Goal: Task Accomplishment & Management: Complete application form

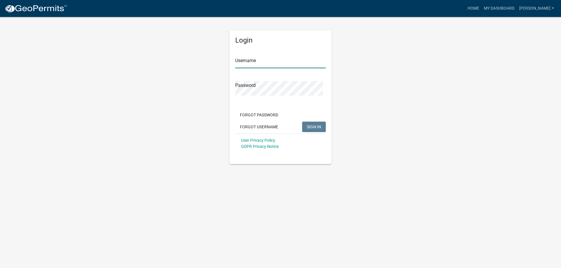
click at [265, 68] on input "Username" at bounding box center [280, 62] width 91 height 12
type input "[PERSON_NAME]"
click at [302, 122] on button "SIGN IN" at bounding box center [314, 127] width 24 height 11
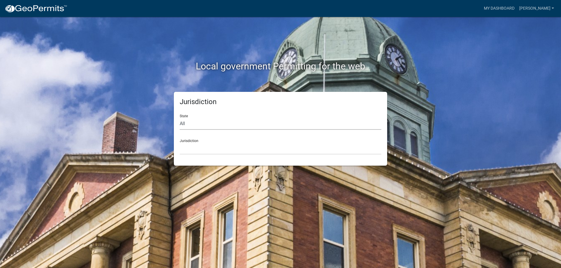
click at [202, 130] on select "All [US_STATE] [US_STATE] [US_STATE] [US_STATE] [US_STATE] [US_STATE] [US_STATE…" at bounding box center [280, 124] width 201 height 12
select select "[US_STATE]"
click at [181, 128] on select "All [US_STATE] [US_STATE] [US_STATE] [US_STATE] [US_STATE] [US_STATE] [US_STATE…" at bounding box center [280, 124] width 201 height 12
click at [207, 155] on select "[GEOGRAPHIC_DATA], [US_STATE] [GEOGRAPHIC_DATA], [US_STATE] [GEOGRAPHIC_DATA], …" at bounding box center [280, 149] width 201 height 12
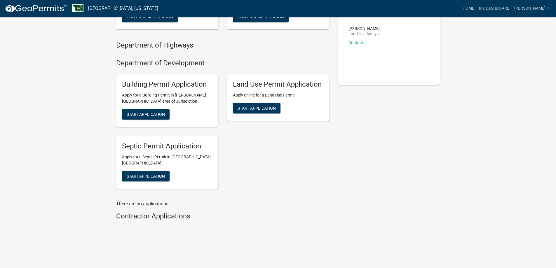
scroll to position [175, 0]
click at [155, 178] on span "Start Application" at bounding box center [146, 176] width 38 height 5
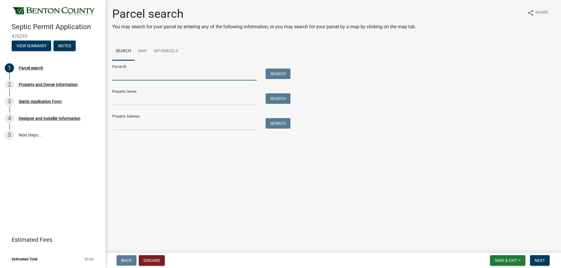
click at [154, 81] on input "Parcel ID:" at bounding box center [184, 75] width 145 height 12
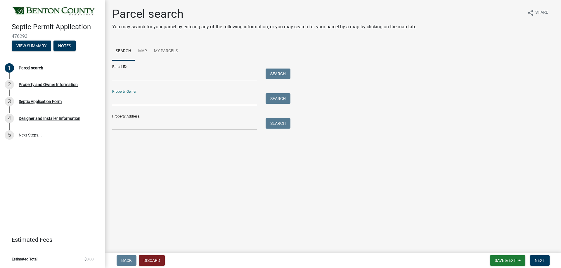
click at [171, 105] on input "Property Owner:" at bounding box center [184, 99] width 145 height 12
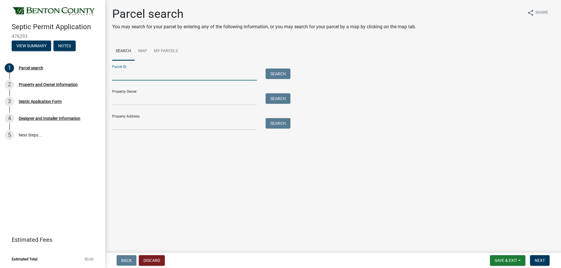
click at [134, 81] on input "Parcel ID:" at bounding box center [184, 75] width 145 height 12
type input "120097000"
click at [290, 79] on button "Search" at bounding box center [277, 74] width 25 height 11
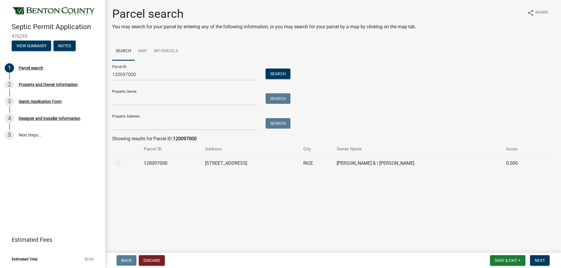
click at [123, 160] on label at bounding box center [123, 160] width 0 height 0
click at [123, 164] on input "radio" at bounding box center [125, 162] width 4 height 4
radio input "true"
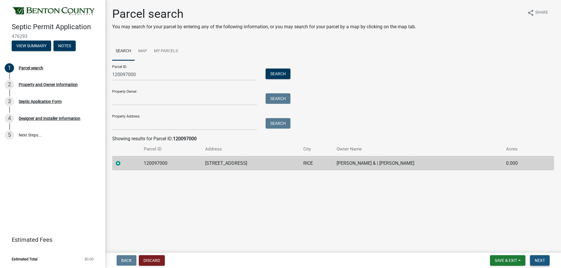
click at [539, 258] on span "Next" at bounding box center [539, 260] width 10 height 5
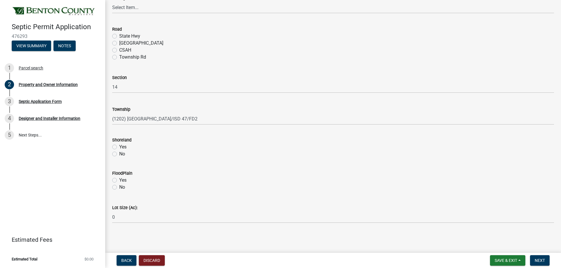
scroll to position [362, 0]
click at [534, 258] on span "Next" at bounding box center [539, 260] width 10 height 5
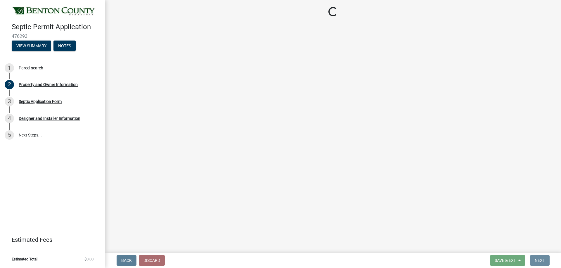
scroll to position [0, 0]
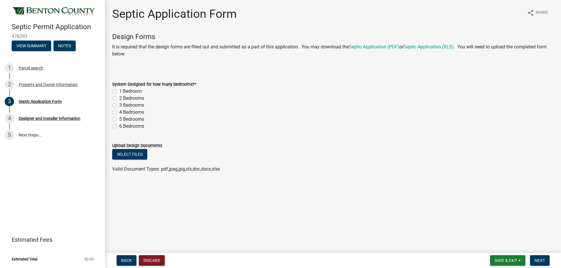
click at [119, 95] on label "1 Bedroom" at bounding box center [130, 91] width 22 height 7
click at [119, 92] on input "1 Bedroom" at bounding box center [121, 90] width 4 height 4
radio input "true"
click at [147, 160] on button "Select files" at bounding box center [129, 154] width 35 height 11
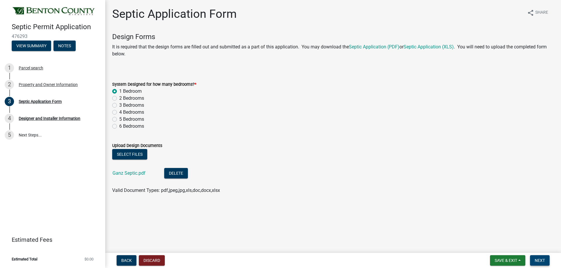
click at [534, 258] on span "Next" at bounding box center [539, 260] width 10 height 5
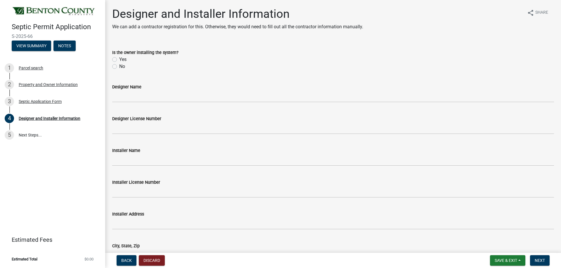
click at [119, 70] on label "No" at bounding box center [122, 66] width 6 height 7
click at [119, 67] on input "No" at bounding box center [121, 65] width 4 height 4
radio input "true"
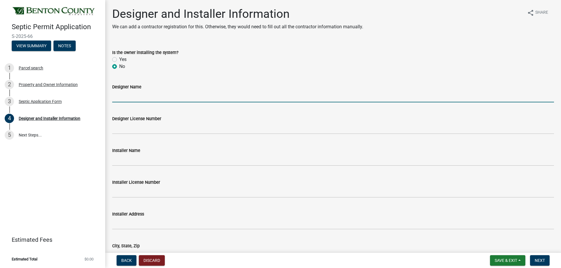
click at [130, 102] on input "Designer Name" at bounding box center [332, 97] width 441 height 12
type input "Watab Inc."
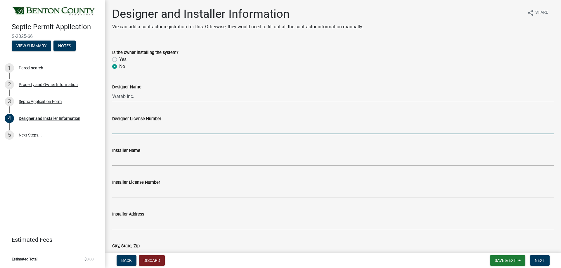
click at [141, 134] on input "Designer License Number" at bounding box center [332, 128] width 441 height 12
type input "2116"
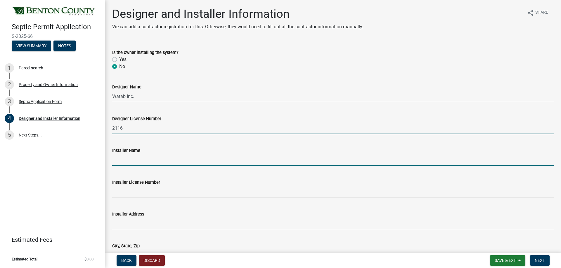
click at [142, 166] on input "Installer Name" at bounding box center [332, 160] width 441 height 12
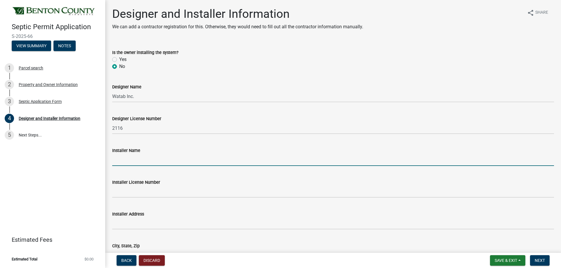
type input "[PERSON_NAME]/[PERSON_NAME] Excavating & Aggregates Inc."
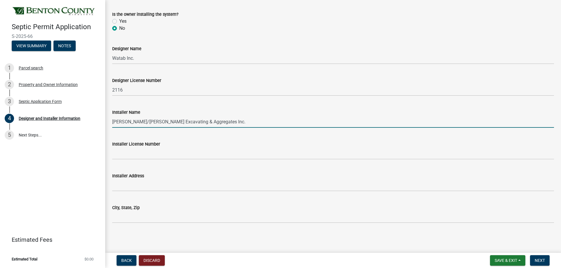
scroll to position [88, 0]
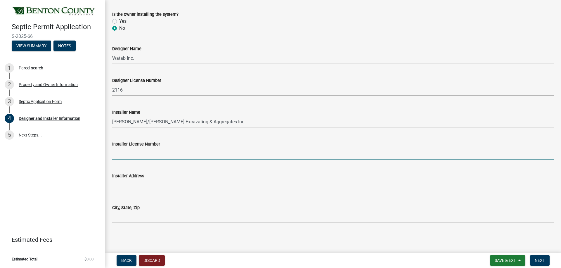
click at [129, 154] on input "Installer License Number" at bounding box center [332, 154] width 441 height 12
type input "L391"
click at [135, 184] on form "Installer Address" at bounding box center [332, 182] width 441 height 19
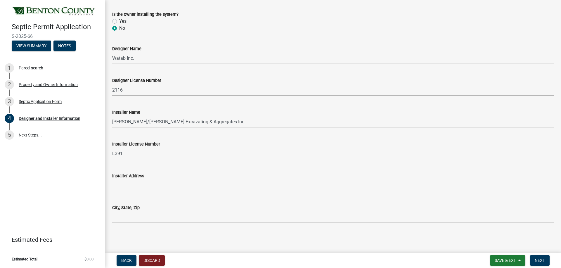
click at [140, 191] on input "Installer Address" at bounding box center [332, 186] width 441 height 12
type input "[STREET_ADDRESS]"
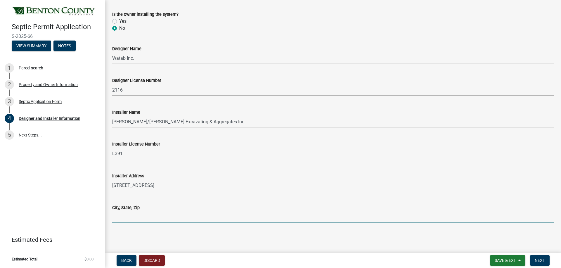
drag, startPoint x: 131, startPoint y: 218, endPoint x: 132, endPoint y: 215, distance: 3.5
click at [131, 218] on input "City, State, Zip" at bounding box center [332, 217] width 441 height 12
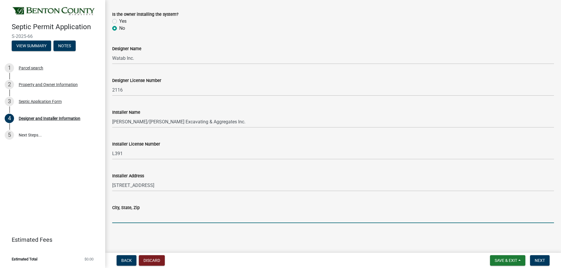
type input "Rice MN 56367"
click at [530, 259] on button "Next" at bounding box center [540, 260] width 20 height 11
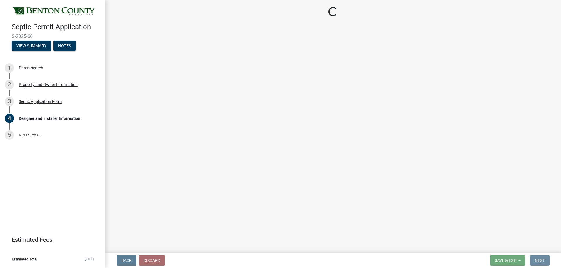
scroll to position [0, 0]
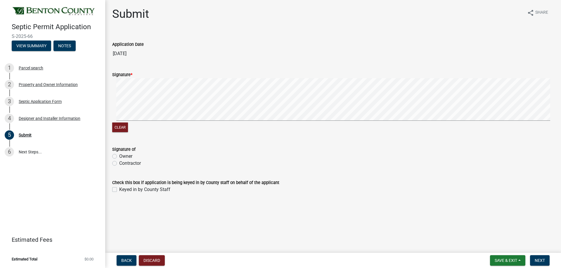
click at [119, 167] on label "Contractor" at bounding box center [130, 163] width 22 height 7
click at [119, 164] on input "Contractor" at bounding box center [121, 162] width 4 height 4
radio input "true"
click at [534, 258] on span "Next" at bounding box center [539, 260] width 10 height 5
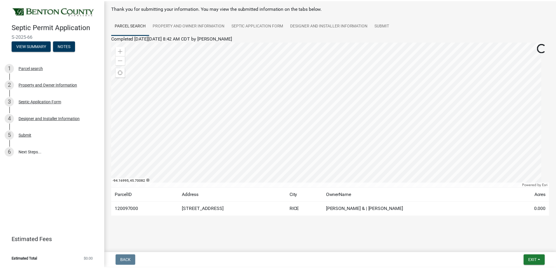
scroll to position [28, 0]
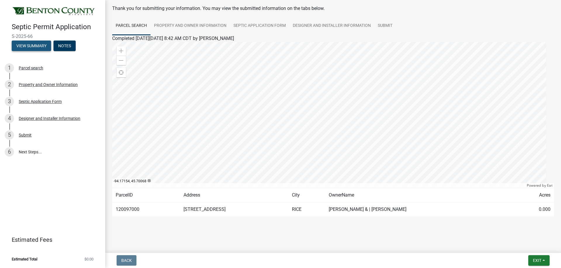
click at [47, 51] on button "View Summary" at bounding box center [31, 46] width 39 height 11
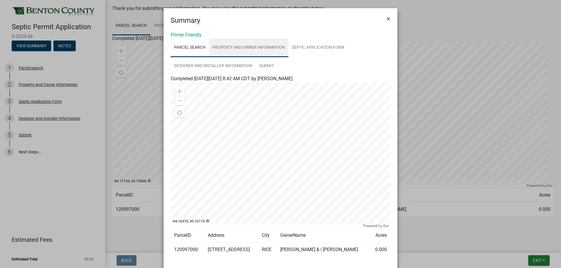
click at [288, 56] on link "Property and Owner Information" at bounding box center [248, 48] width 79 height 19
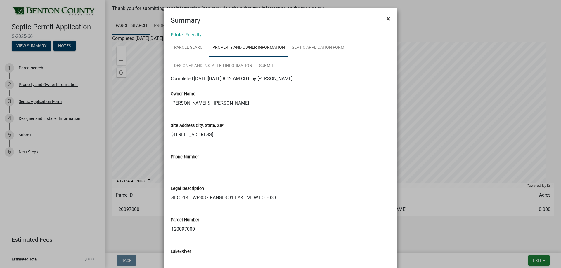
click at [386, 21] on span "×" at bounding box center [388, 19] width 4 height 8
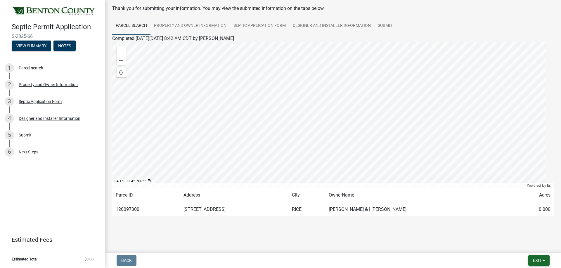
click at [528, 258] on button "Exit" at bounding box center [538, 260] width 21 height 11
click at [502, 238] on button "Save & Exit" at bounding box center [525, 243] width 47 height 14
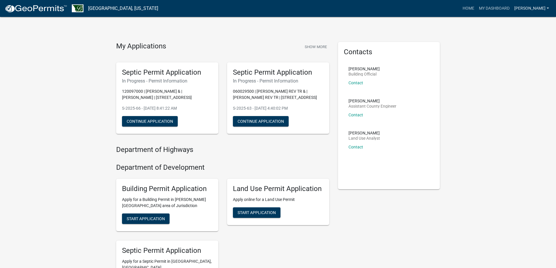
click at [539, 10] on link "[PERSON_NAME]" at bounding box center [531, 8] width 39 height 11
click at [516, 50] on link "Logout" at bounding box center [528, 43] width 47 height 14
